Goal: Transaction & Acquisition: Subscribe to service/newsletter

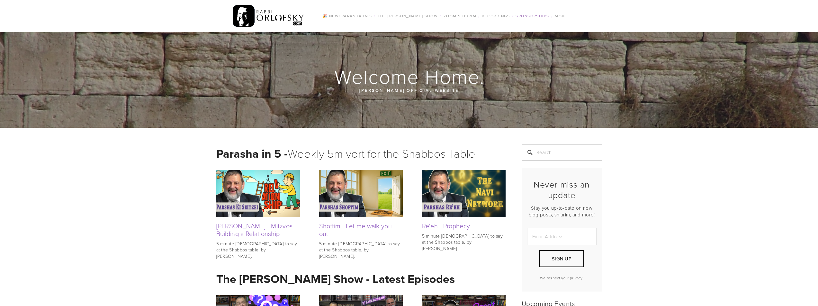
click at [533, 15] on link "Sponsorships" at bounding box center [532, 16] width 37 height 8
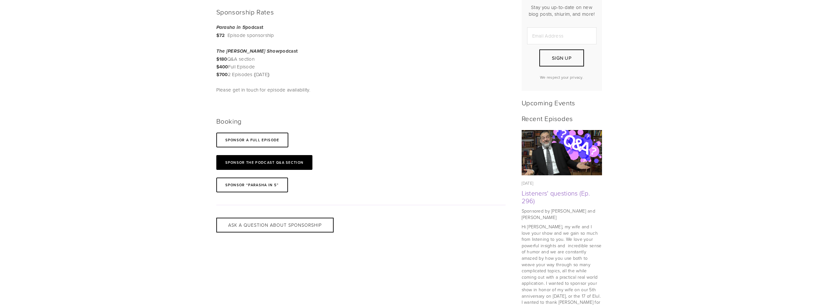
scroll to position [193, 0]
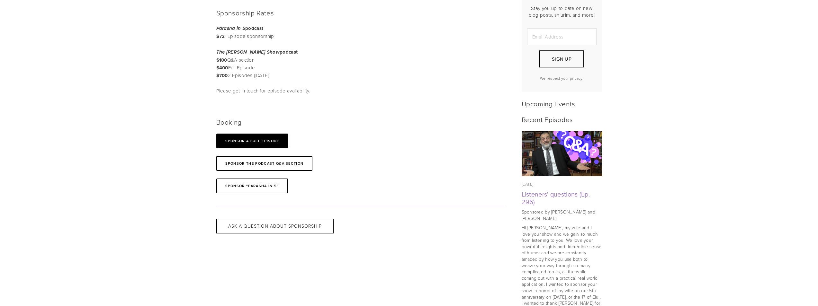
click at [242, 140] on link "SPONSOR A full Episode" at bounding box center [252, 141] width 72 height 15
